Goal: Task Accomplishment & Management: Complete application form

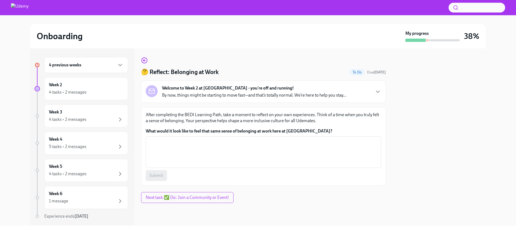
click at [115, 68] on div "4 previous weeks" at bounding box center [86, 65] width 84 height 16
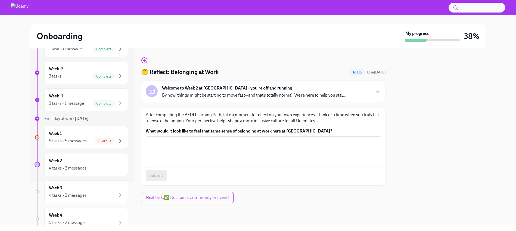
scroll to position [46, 0]
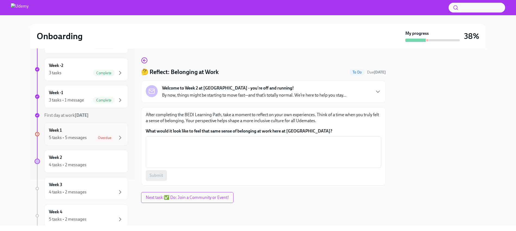
click at [82, 134] on div "5 tasks • 5 messages Overdue" at bounding box center [86, 137] width 74 height 7
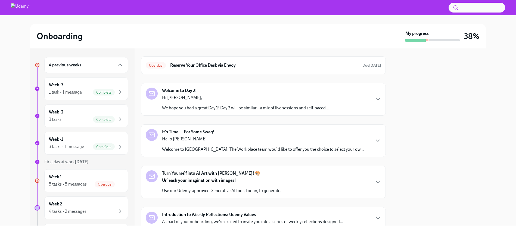
scroll to position [49, 0]
click at [332, 101] on div "Welcome to Day 2! Hi [PERSON_NAME], We hope you had a great Day 1! Day 2 will b…" at bounding box center [263, 97] width 235 height 23
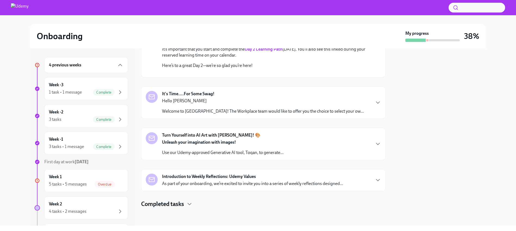
scroll to position [253, 0]
click at [246, 100] on p "Hello [PERSON_NAME]" at bounding box center [263, 101] width 202 height 6
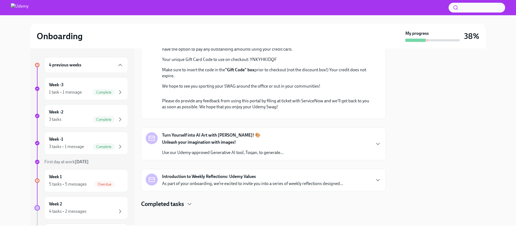
scroll to position [508, 0]
click at [322, 149] on div "Turn Yourself into AI Art with [PERSON_NAME]! 🎨 Unleash your imagination with i…" at bounding box center [263, 143] width 235 height 23
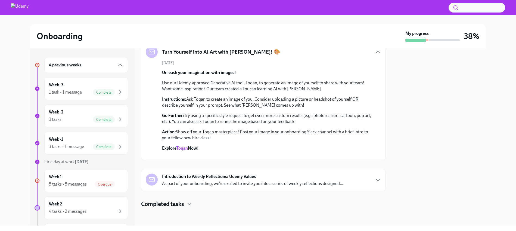
scroll to position [697, 0]
click at [322, 173] on div "Introduction to Weekly Reflections: Udemy Values As part of your onboarding, we…" at bounding box center [263, 180] width 245 height 22
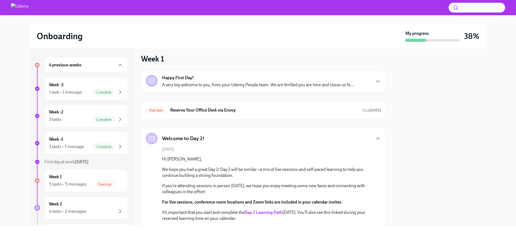
scroll to position [0, 0]
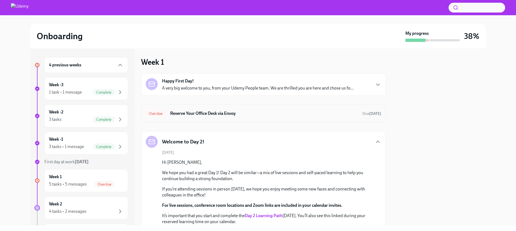
click at [309, 114] on h6 "Reserve Your Office Desk via Envoy" at bounding box center [264, 113] width 188 height 6
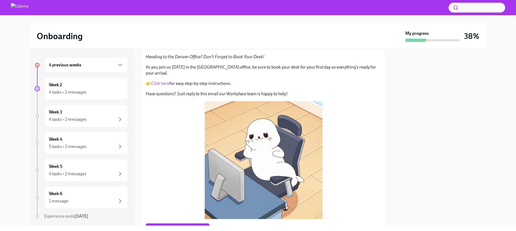
scroll to position [72, 0]
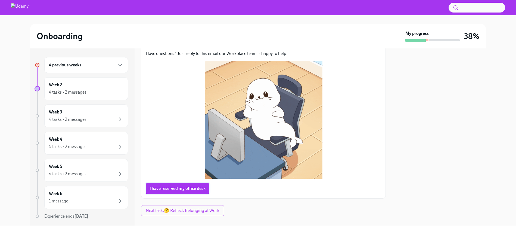
click at [170, 183] on button "I have reserved my office desk" at bounding box center [178, 188] width 64 height 11
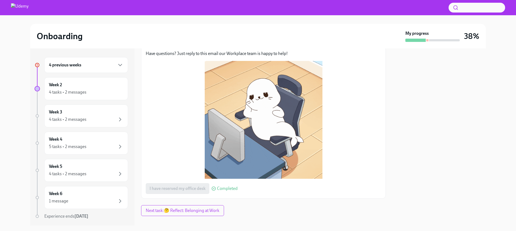
scroll to position [0, 0]
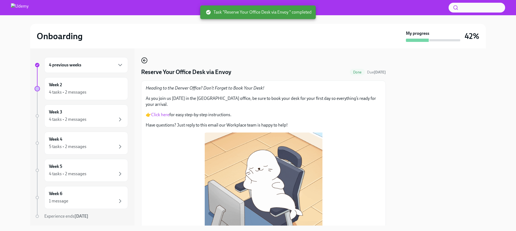
click at [142, 60] on icon "button" at bounding box center [144, 60] width 7 height 7
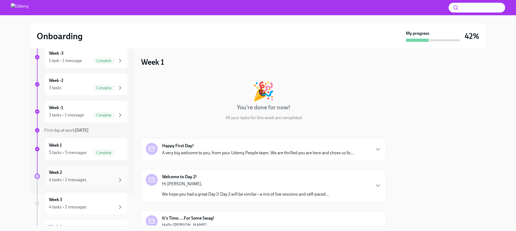
scroll to position [1, 0]
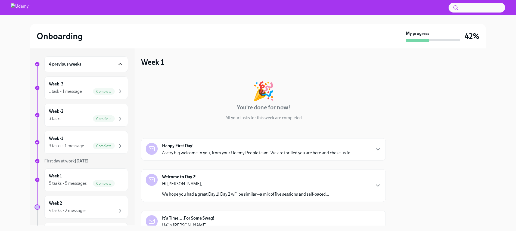
click at [117, 63] on icon "button" at bounding box center [120, 64] width 7 height 7
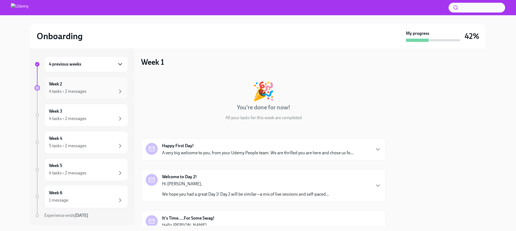
click at [110, 90] on div "4 tasks • 2 messages" at bounding box center [86, 91] width 74 height 7
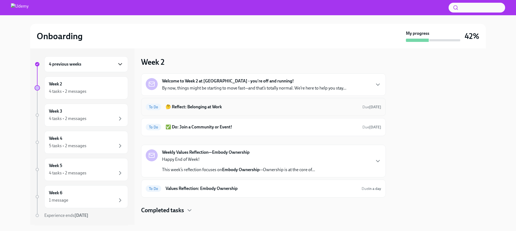
click at [307, 109] on h6 "🤔 Reflect: Belonging at Work" at bounding box center [262, 107] width 192 height 6
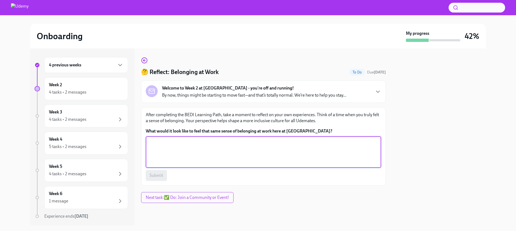
drag, startPoint x: 228, startPoint y: 153, endPoint x: 234, endPoint y: 153, distance: 6.3
click at [228, 153] on textarea "What would it look like to feel that same sense of belonging at work here at [G…" at bounding box center [263, 152] width 229 height 26
type textarea "Collaborative, open, and engagign."
click at [158, 174] on span "Submit" at bounding box center [157, 175] width 14 height 5
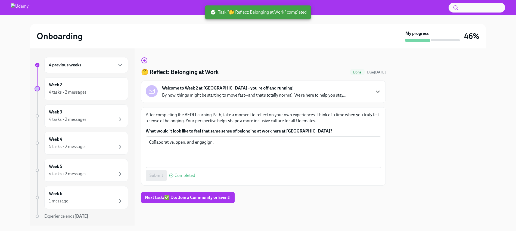
click at [379, 90] on icon "button" at bounding box center [378, 91] width 7 height 7
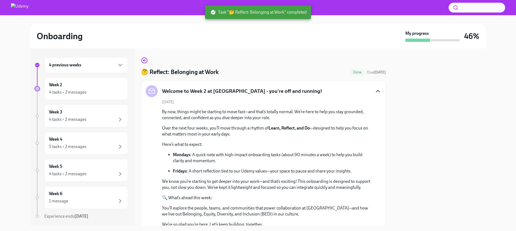
click at [375, 91] on icon "button" at bounding box center [378, 91] width 7 height 7
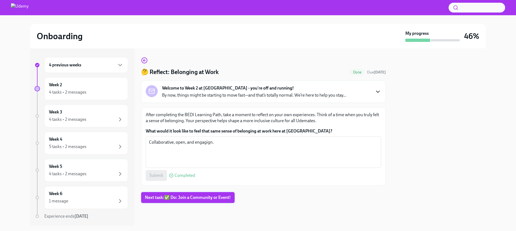
click at [157, 198] on span "Next task : ✅ Do: Join a Community or Event!" at bounding box center [188, 197] width 86 height 5
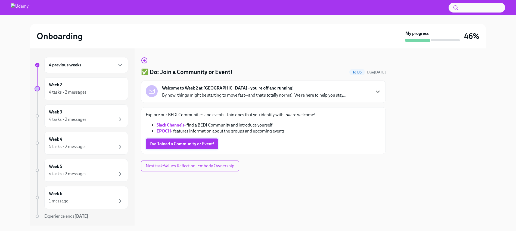
click at [161, 142] on span "I've Joined a Community or Event!" at bounding box center [182, 143] width 65 height 5
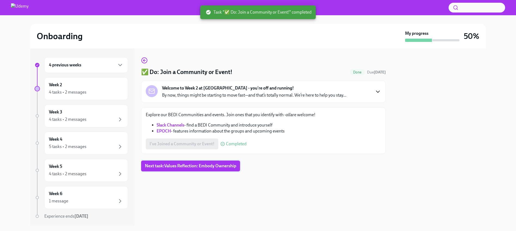
click at [184, 166] on span "Next task : Values Reflection: Embody Ownership" at bounding box center [190, 165] width 91 height 5
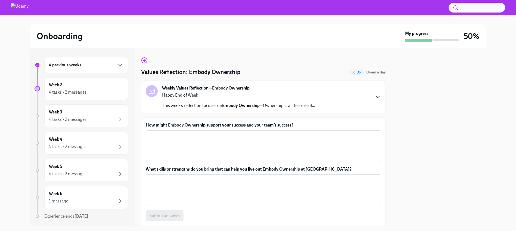
click at [373, 103] on div "Weekly Values Reflection—Embody Ownership Happy End of Week! This week’s reflec…" at bounding box center [263, 96] width 235 height 23
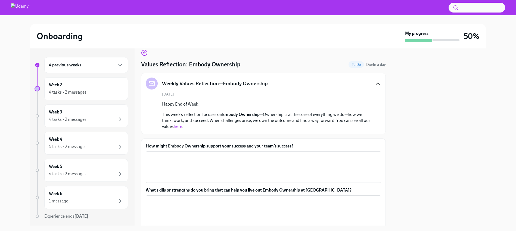
scroll to position [8, 0]
click at [223, 173] on textarea "How might Embody Ownership support your success and your team’s success?" at bounding box center [263, 167] width 229 height 26
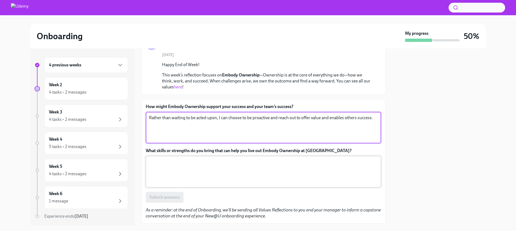
scroll to position [50, 0]
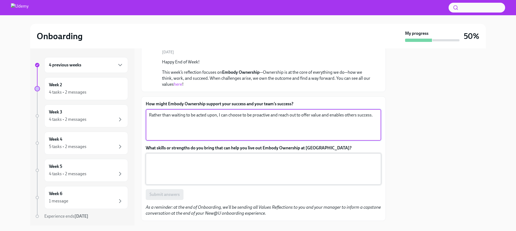
type textarea "Rather than waiting to be acted upon, I can choose to be proactive and reach ou…"
click at [188, 162] on textarea "What skills or strengths do you bring that can help you live out Embody Ownersh…" at bounding box center [263, 169] width 229 height 26
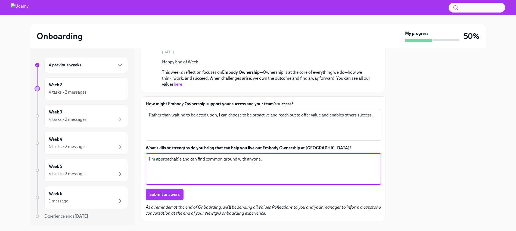
type textarea "I'm approachable and can find common ground with anyone."
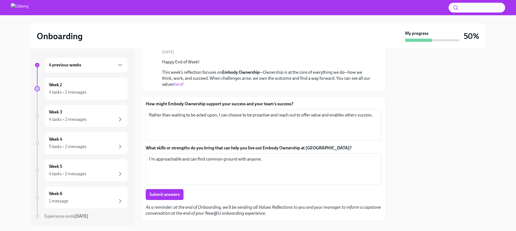
click at [153, 191] on button "Submit answers" at bounding box center [165, 194] width 38 height 11
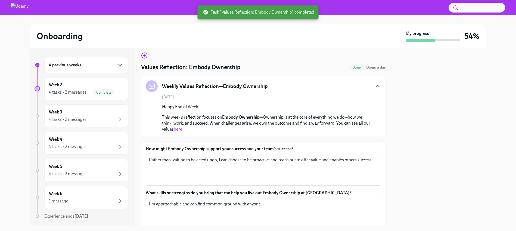
scroll to position [0, 0]
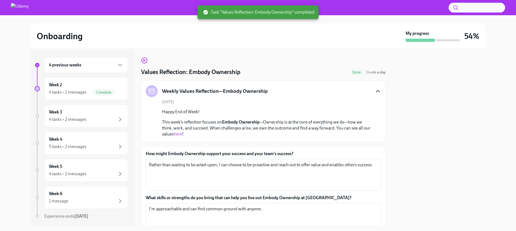
click at [376, 91] on icon "button" at bounding box center [378, 91] width 7 height 7
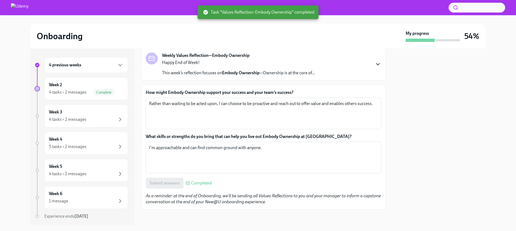
scroll to position [34, 0]
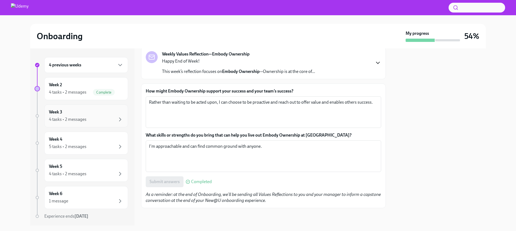
click at [96, 113] on div "Week 3 4 tasks • 2 messages" at bounding box center [86, 116] width 74 height 14
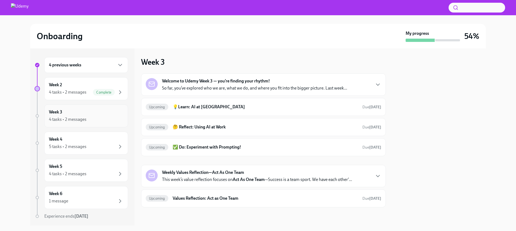
click at [100, 116] on div "4 tasks • 2 messages" at bounding box center [86, 119] width 74 height 7
click at [55, 116] on div "4 tasks • 2 messages" at bounding box center [68, 119] width 38 height 6
